Goal: Book appointment/travel/reservation

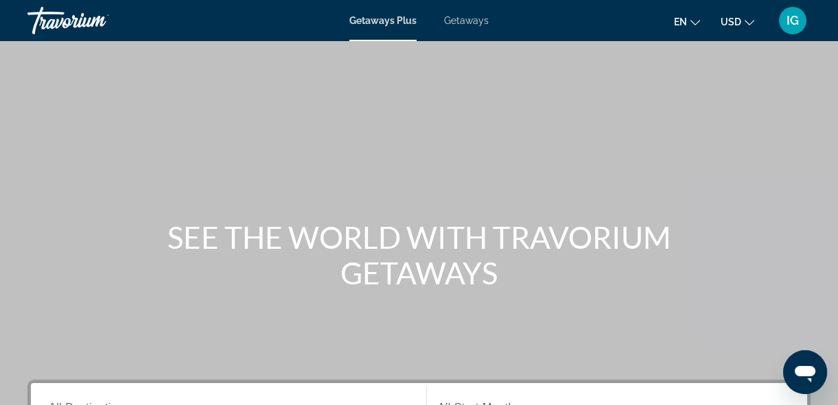
click at [106, 401] on input "Destination All Destinations" at bounding box center [228, 409] width 359 height 16
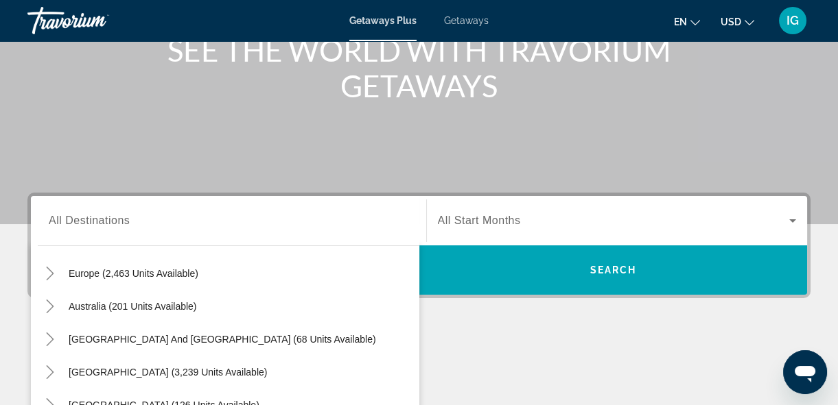
scroll to position [150, 0]
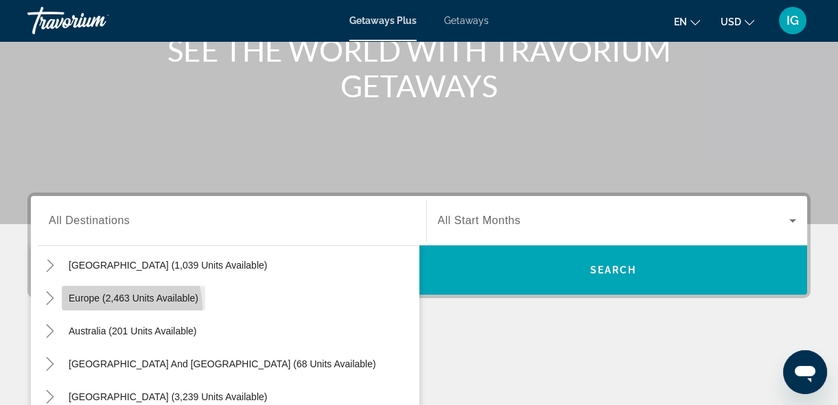
click at [112, 282] on span "Search widget" at bounding box center [133, 298] width 143 height 33
type input "**********"
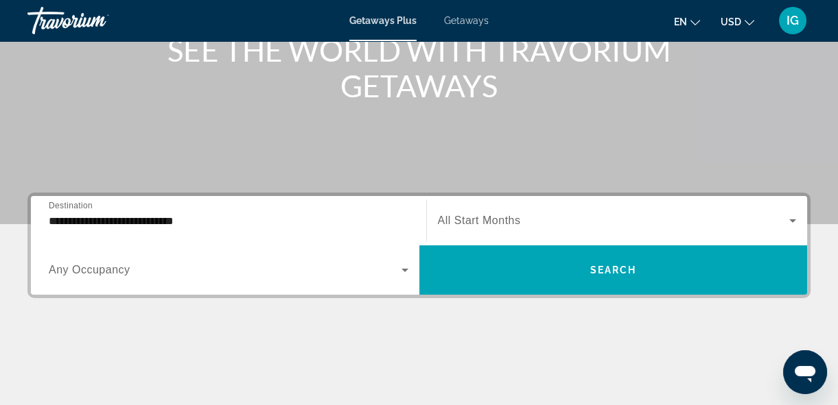
click at [478, 215] on span "All Start Months" at bounding box center [479, 221] width 83 height 12
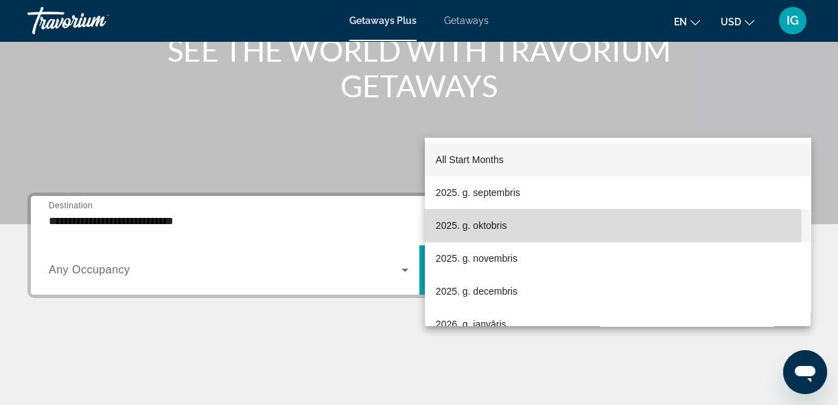
click at [484, 227] on span "2025. g. oktobris" at bounding box center [471, 225] width 71 height 16
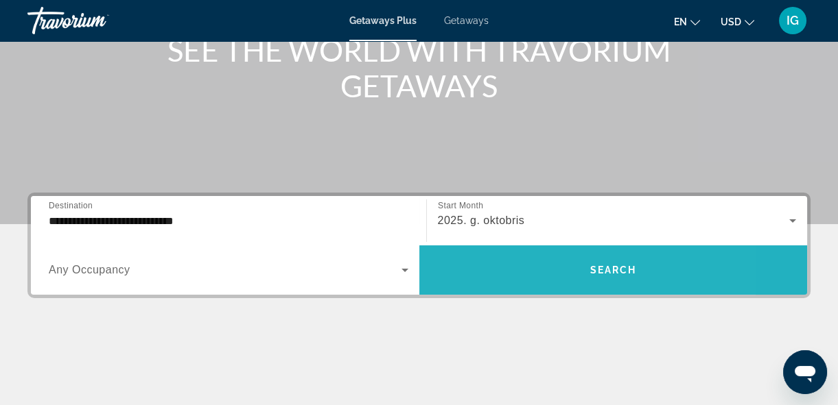
click at [521, 254] on span "Search widget" at bounding box center [613, 270] width 388 height 33
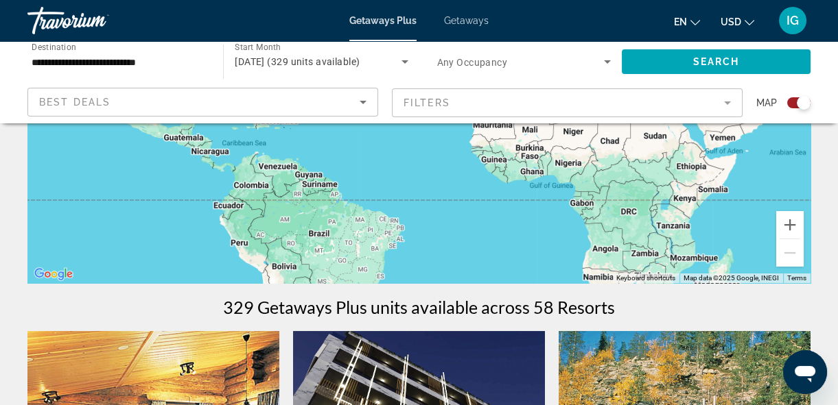
scroll to position [349, 0]
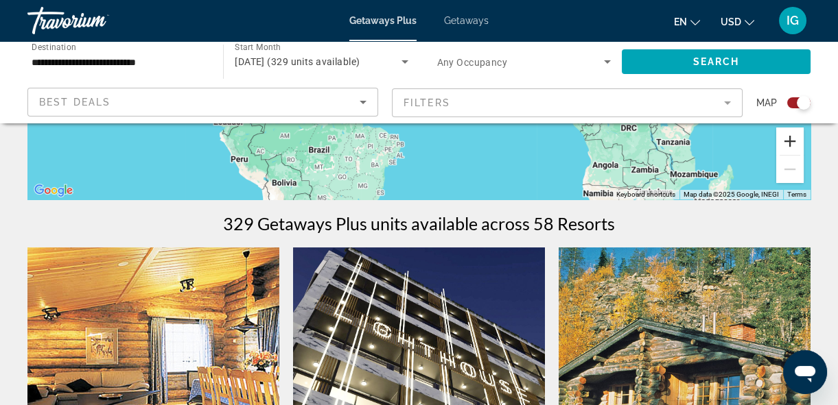
click at [792, 128] on button "Zoom in" at bounding box center [789, 141] width 27 height 27
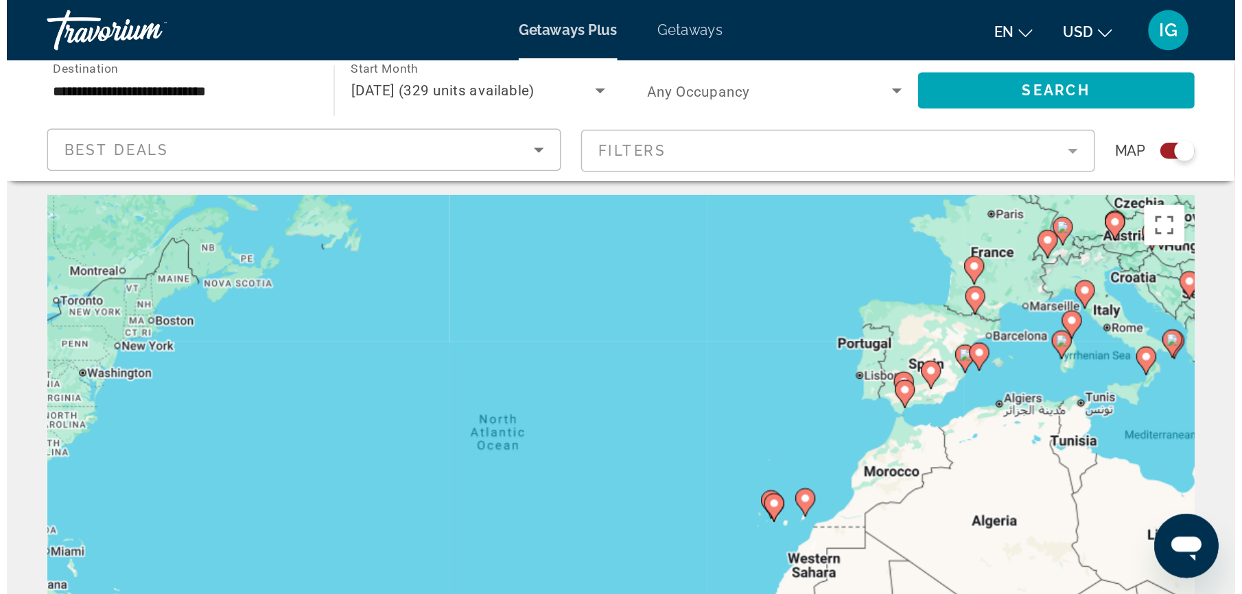
scroll to position [0, 0]
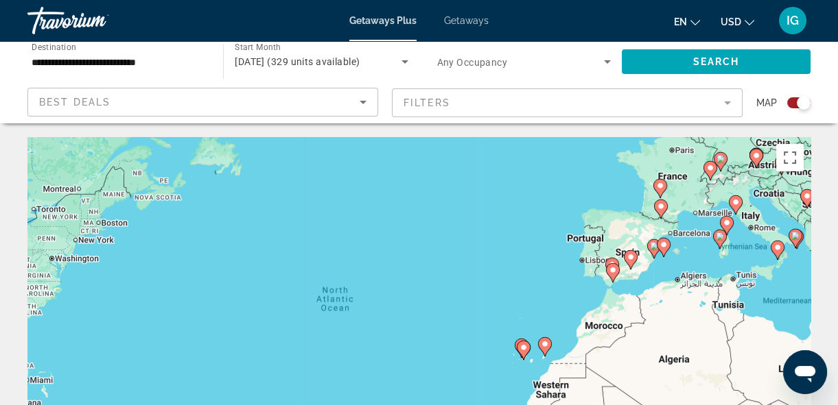
drag, startPoint x: 727, startPoint y: 269, endPoint x: 791, endPoint y: 163, distance: 123.4
click at [791, 163] on div "To activate drag with keyboard, press Alt + Enter. Once in keyboard drag state,…" at bounding box center [418, 343] width 783 height 412
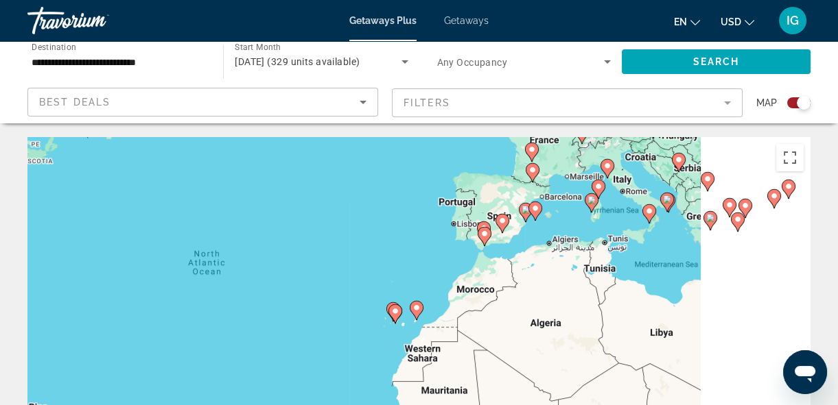
drag, startPoint x: 790, startPoint y: 163, endPoint x: 454, endPoint y: 346, distance: 382.5
click at [454, 346] on div "To activate drag with keyboard, press Alt + Enter. Once in keyboard drag state,…" at bounding box center [418, 343] width 783 height 412
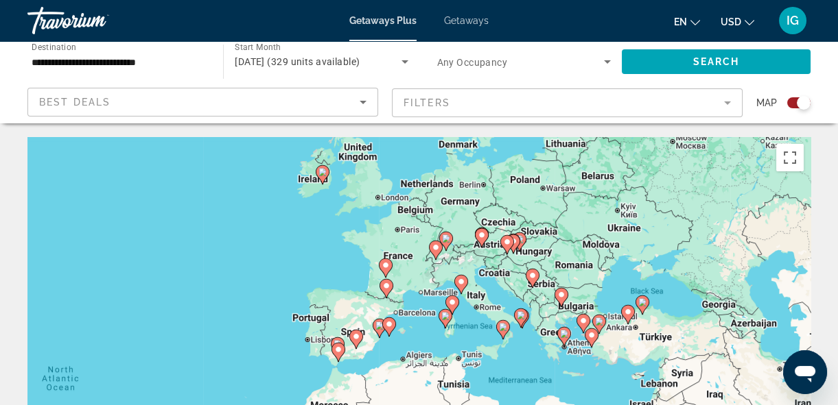
click at [455, 343] on div "To activate drag with keyboard, press Alt + Enter. Once in keyboard drag state,…" at bounding box center [418, 343] width 783 height 412
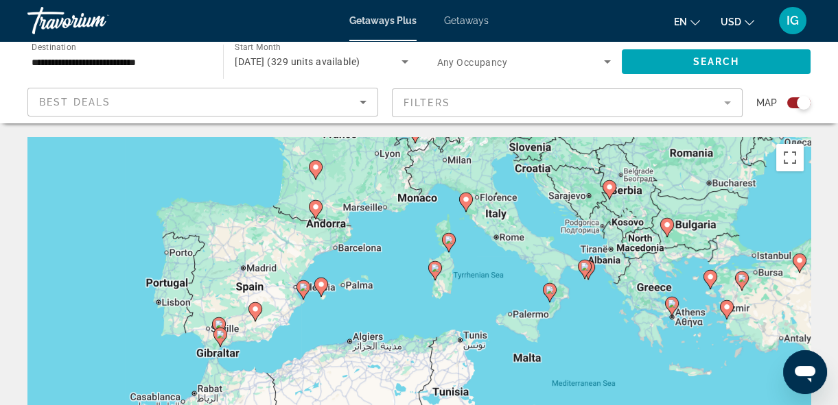
click at [536, 324] on div "To activate drag with keyboard, press Alt + Enter. Once in keyboard drag state,…" at bounding box center [418, 343] width 783 height 412
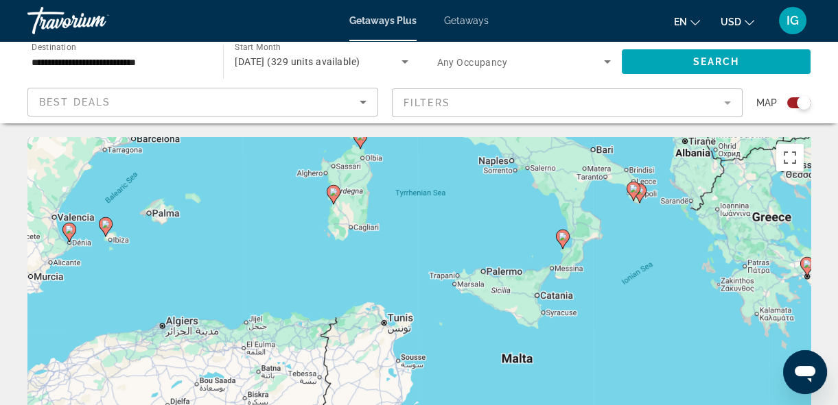
click at [517, 333] on div "To activate drag with keyboard, press Alt + Enter. Once in keyboard drag state,…" at bounding box center [418, 343] width 783 height 412
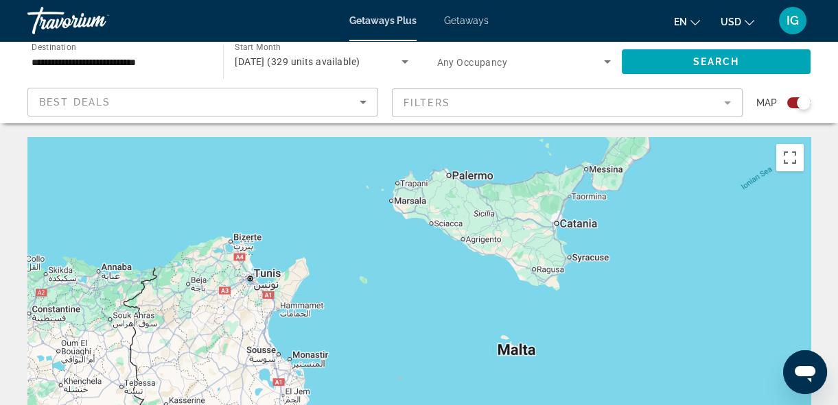
click at [519, 323] on div "To activate drag with keyboard, press Alt + Enter. Once in keyboard drag state,…" at bounding box center [418, 343] width 783 height 412
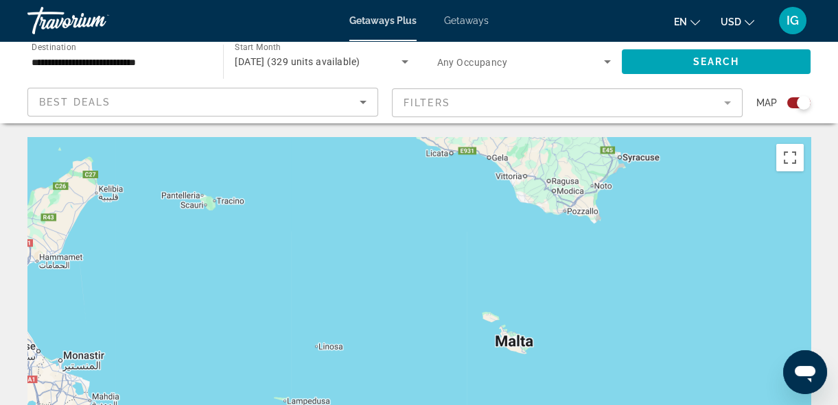
click at [512, 301] on div "Main content" at bounding box center [418, 343] width 783 height 412
click at [516, 314] on div "Main content" at bounding box center [418, 343] width 783 height 412
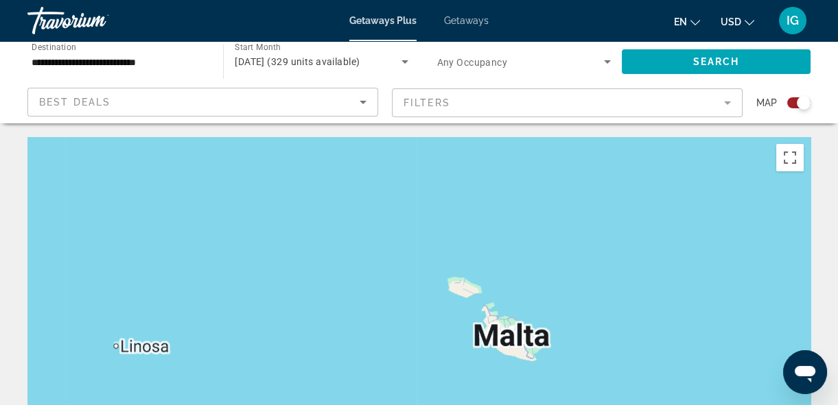
click at [516, 314] on div "Main content" at bounding box center [418, 343] width 783 height 412
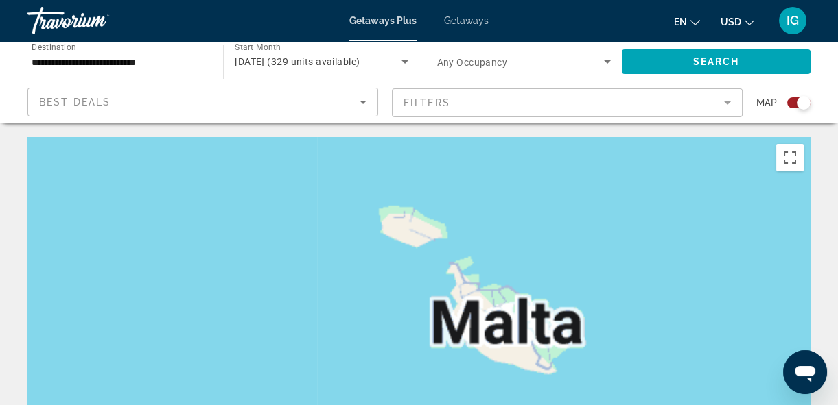
click at [516, 314] on div "Main content" at bounding box center [418, 343] width 783 height 412
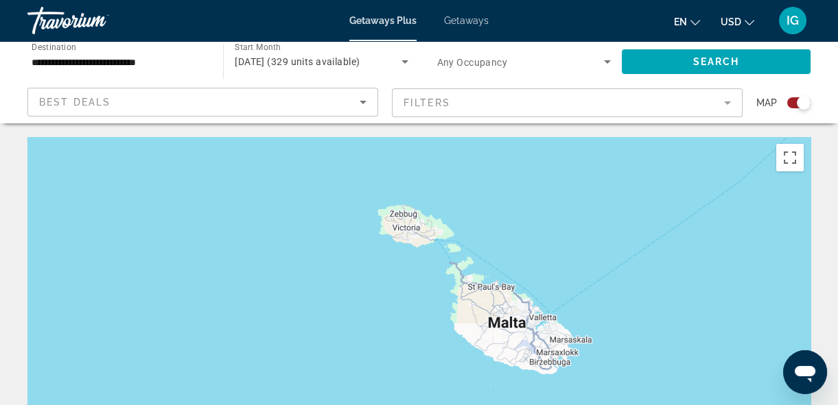
click at [516, 314] on div "Main content" at bounding box center [418, 343] width 783 height 412
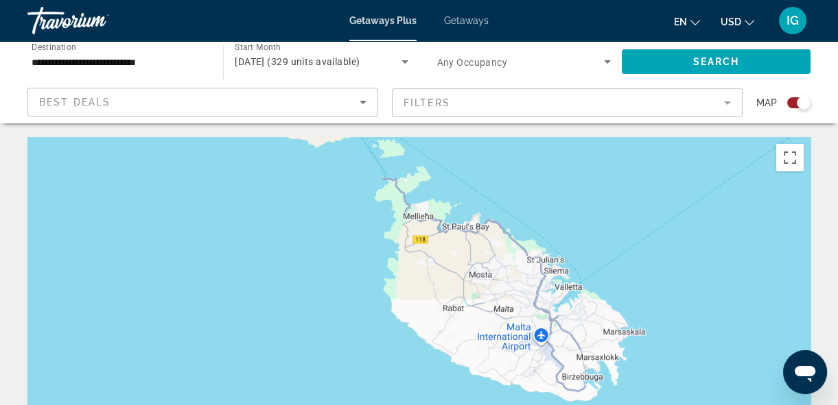
click at [516, 314] on div "Main content" at bounding box center [418, 343] width 783 height 412
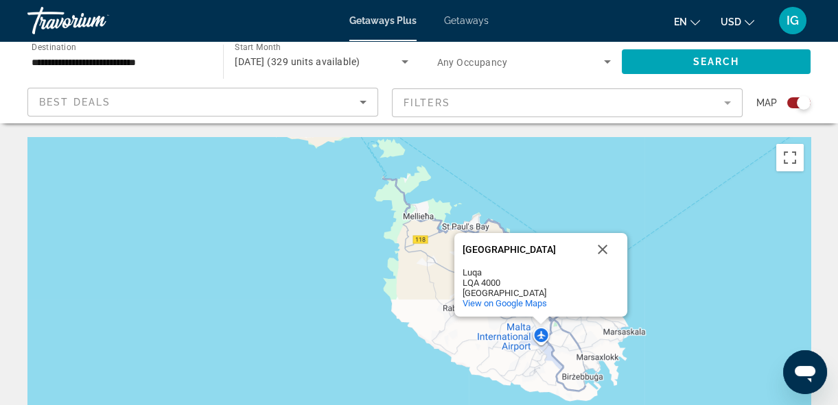
click at [516, 314] on div "Malta International Airport Malta International Airport Luqa LQA 4000 Malta Vie…" at bounding box center [418, 343] width 783 height 412
click at [605, 233] on button "Close" at bounding box center [602, 249] width 33 height 33
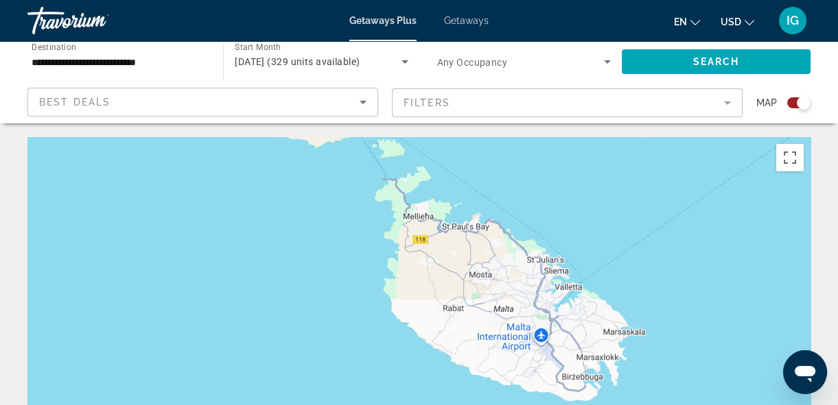
click at [547, 253] on div "Main content" at bounding box center [418, 343] width 783 height 412
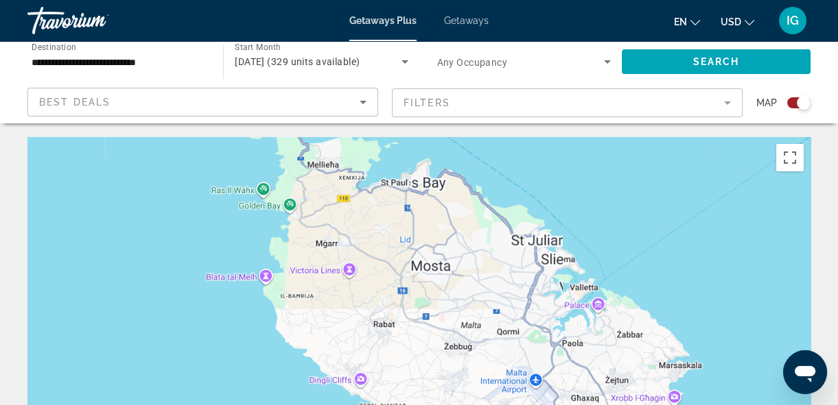
click at [547, 253] on div "Main content" at bounding box center [418, 343] width 783 height 412
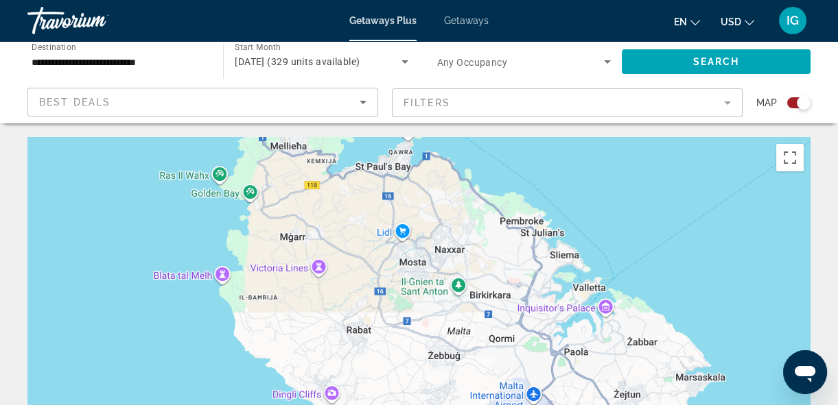
click at [488, 88] on mat-form-field "Filters" at bounding box center [567, 102] width 351 height 29
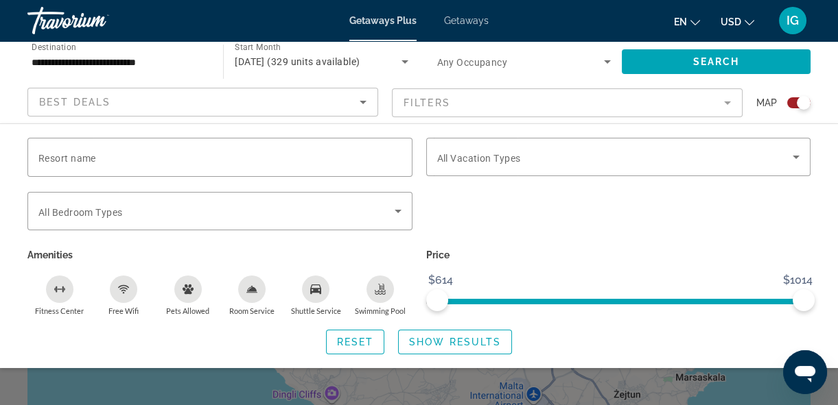
click at [488, 88] on mat-form-field "Filters" at bounding box center [567, 102] width 351 height 29
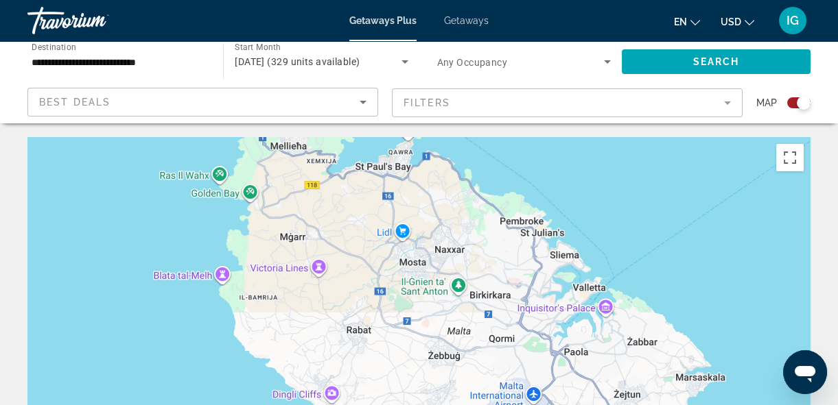
click at [488, 88] on mat-form-field "Filters" at bounding box center [567, 102] width 351 height 29
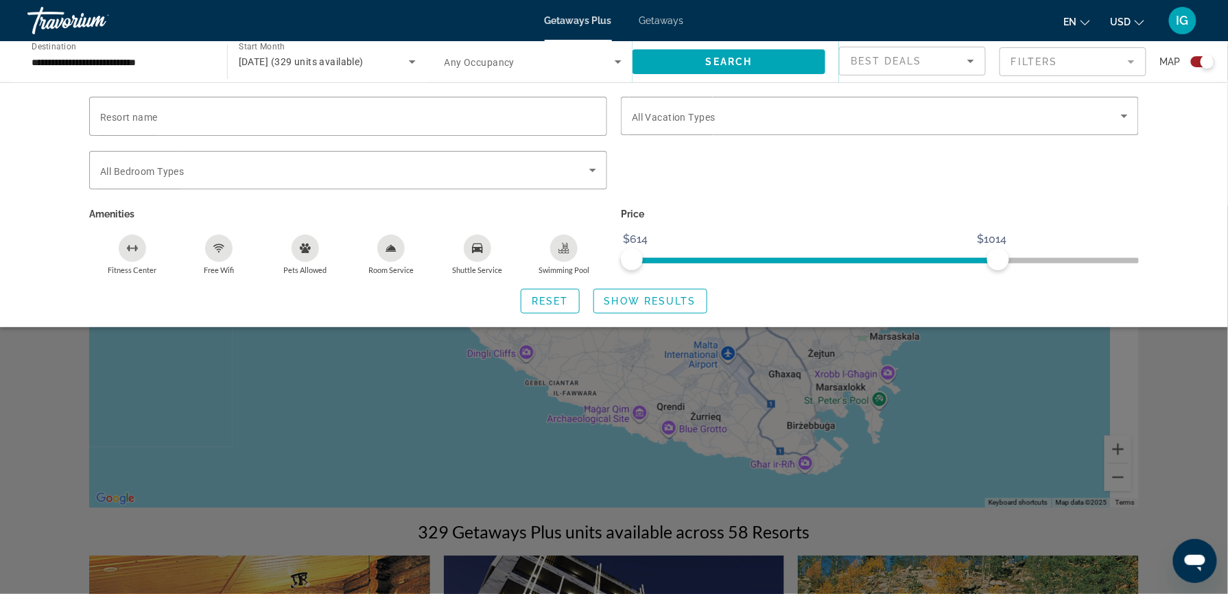
click at [72, 19] on div "Travorium" at bounding box center [95, 21] width 137 height 36
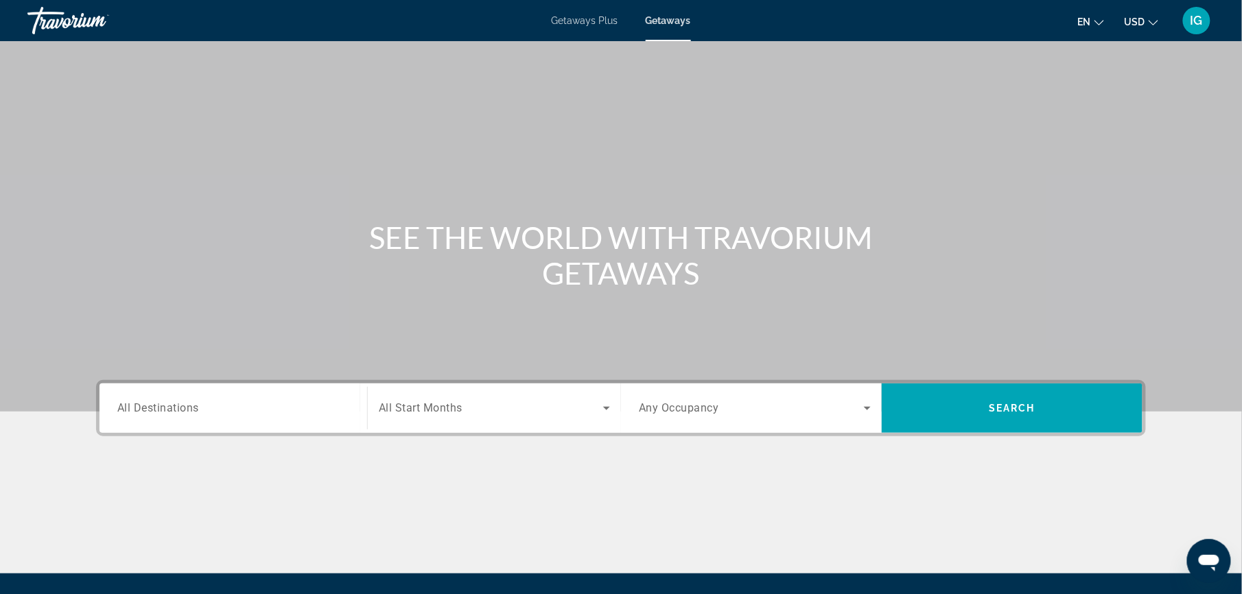
click at [62, 8] on div "Travorium" at bounding box center [95, 21] width 137 height 36
click at [58, 16] on div "Travorium" at bounding box center [95, 21] width 137 height 36
click at [32, 12] on div "Travorium" at bounding box center [95, 21] width 137 height 36
